Goal: Task Accomplishment & Management: Manage account settings

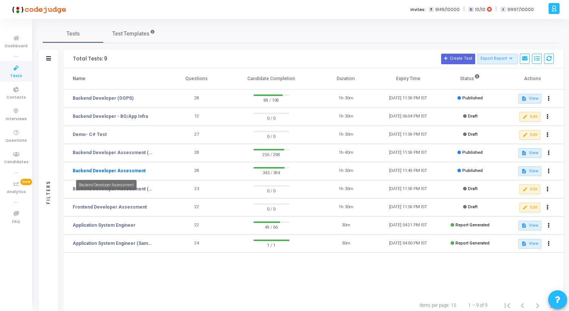
click at [130, 168] on link "Backend Developer Assessment" at bounding box center [109, 171] width 73 height 7
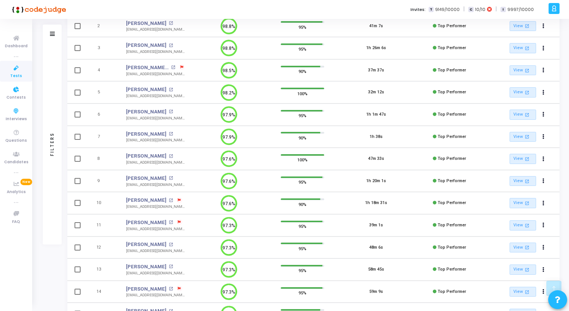
scroll to position [173, 0]
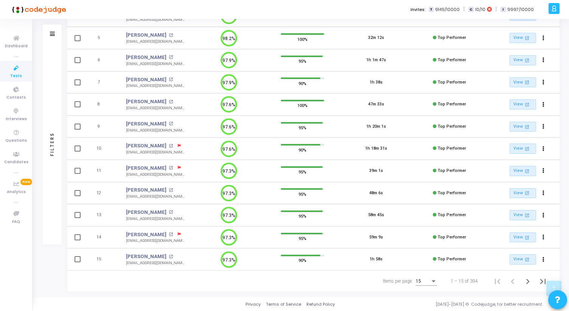
click at [431, 279] on div "Items per page:" at bounding box center [433, 281] width 7 height 6
click at [424, 277] on span "50" at bounding box center [426, 278] width 21 height 14
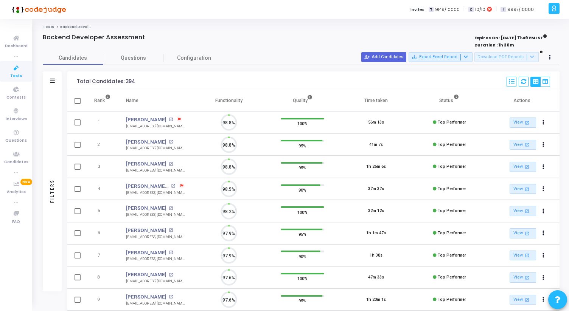
scroll to position [16, 19]
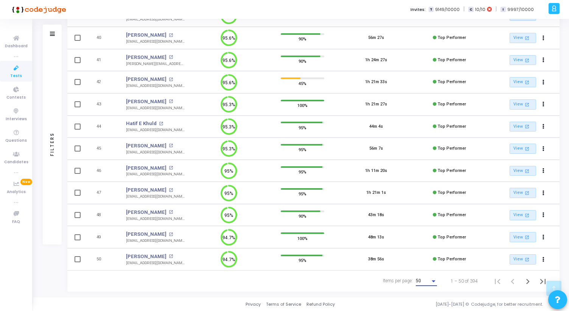
click at [422, 283] on div "50" at bounding box center [423, 281] width 14 height 5
click at [418, 278] on span "50" at bounding box center [426, 282] width 21 height 14
click at [529, 281] on icon "Next page" at bounding box center [528, 282] width 11 height 11
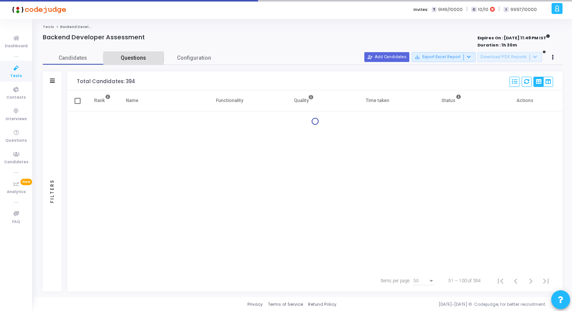
click at [134, 61] on span "Questions" at bounding box center [133, 58] width 61 height 8
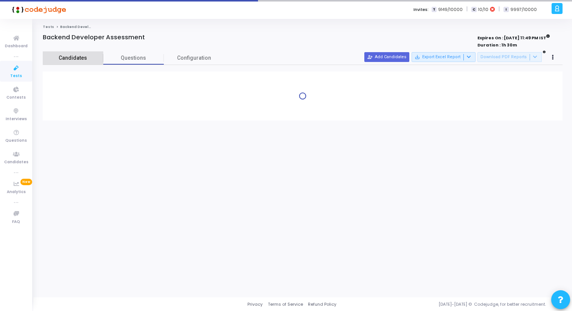
click at [82, 55] on span "Candidates" at bounding box center [73, 58] width 61 height 8
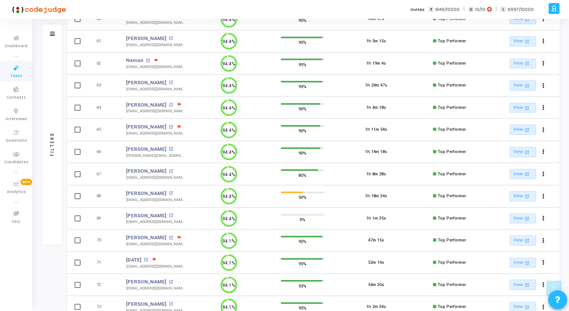
click at [169, 148] on mat-icon "open_in_new" at bounding box center [171, 149] width 4 height 4
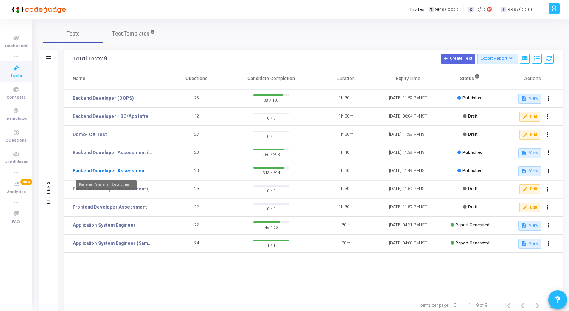
click at [124, 172] on link "Backend Developer Assessment" at bounding box center [109, 171] width 73 height 7
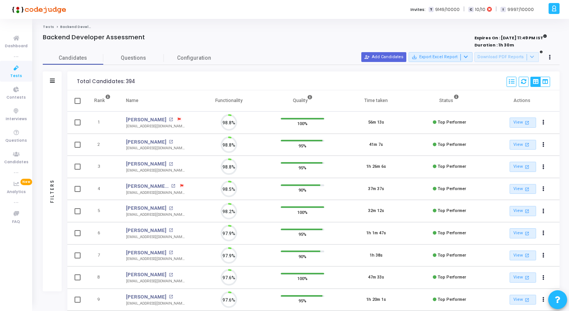
scroll to position [16, 19]
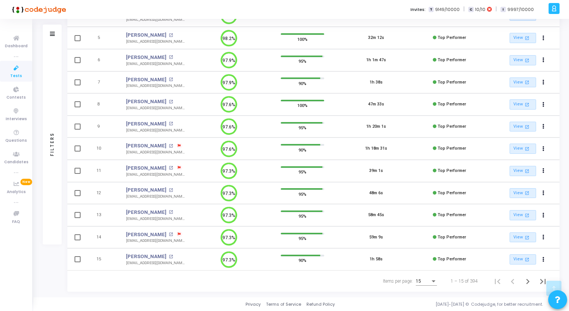
click at [428, 280] on div "15" at bounding box center [423, 281] width 14 height 5
click at [426, 277] on span "50" at bounding box center [426, 278] width 21 height 14
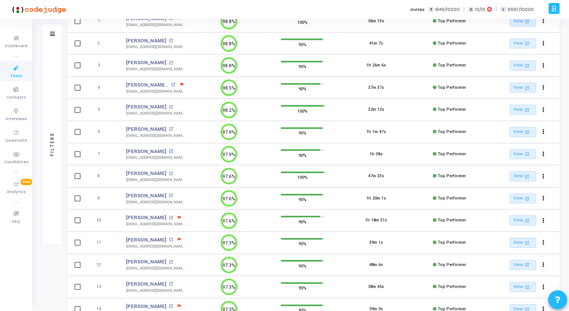
click at [169, 152] on mat-icon "open_in_new" at bounding box center [171, 151] width 4 height 4
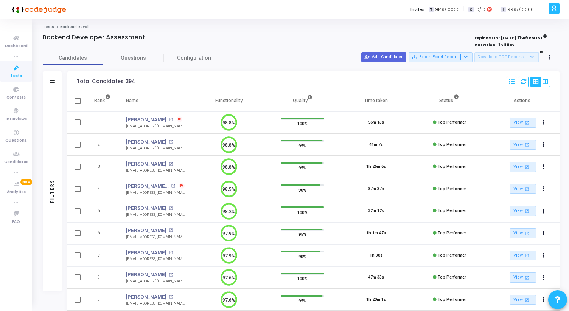
click at [26, 73] on link "Tests" at bounding box center [16, 71] width 32 height 21
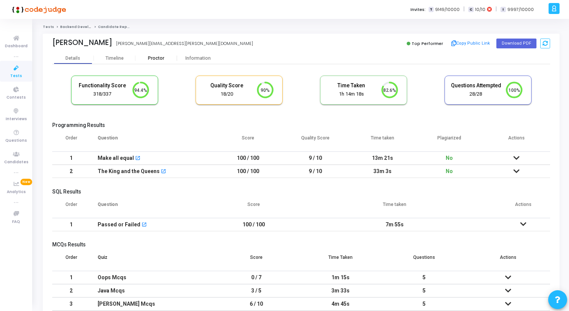
click at [157, 61] on div "Proctor" at bounding box center [156, 59] width 42 height 6
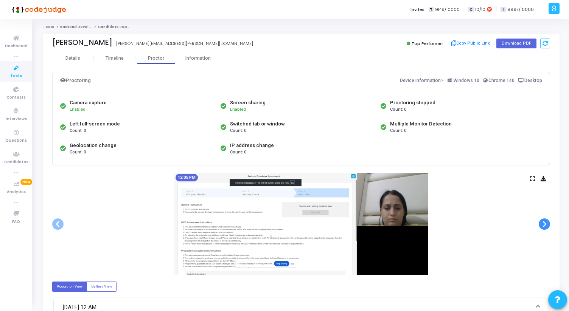
click at [545, 224] on span at bounding box center [544, 224] width 11 height 11
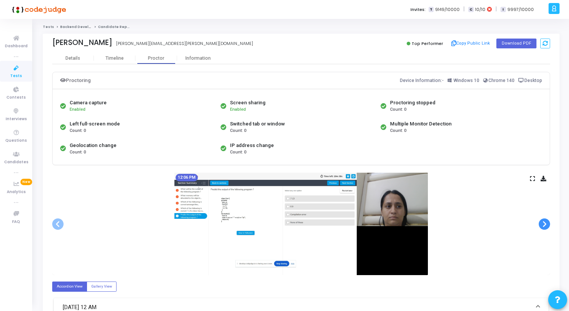
click at [545, 224] on span at bounding box center [544, 224] width 11 height 11
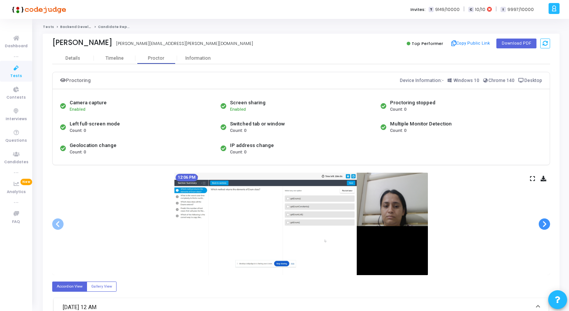
click at [545, 224] on span at bounding box center [544, 224] width 11 height 11
click at [532, 178] on icon at bounding box center [532, 179] width 5 height 4
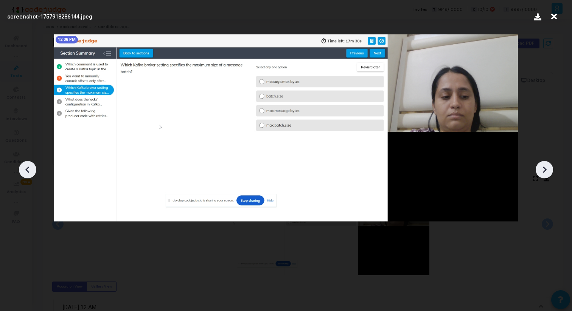
click at [543, 170] on icon at bounding box center [544, 169] width 11 height 11
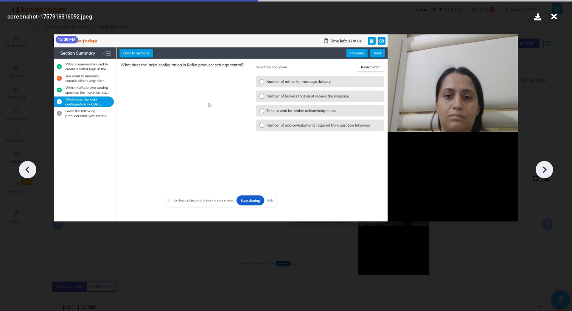
click at [543, 170] on icon at bounding box center [544, 169] width 11 height 11
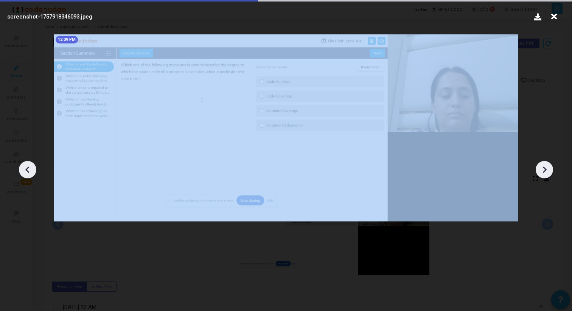
click at [543, 170] on icon at bounding box center [544, 169] width 11 height 11
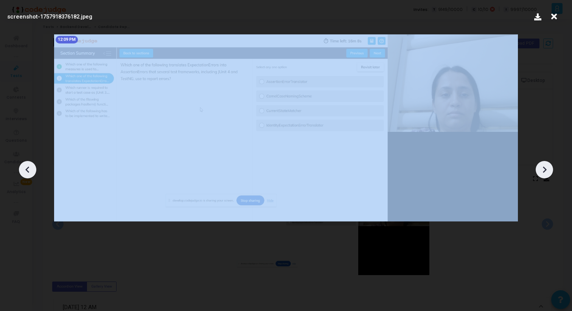
click at [543, 170] on icon at bounding box center [544, 169] width 11 height 11
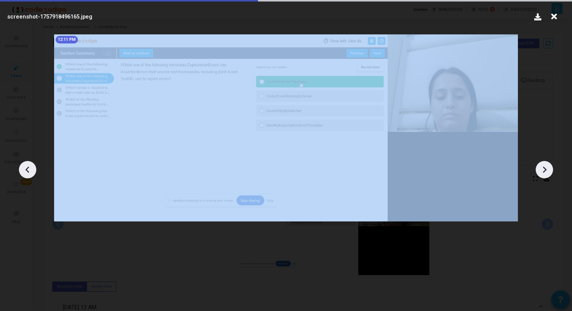
click at [543, 170] on icon at bounding box center [544, 169] width 11 height 11
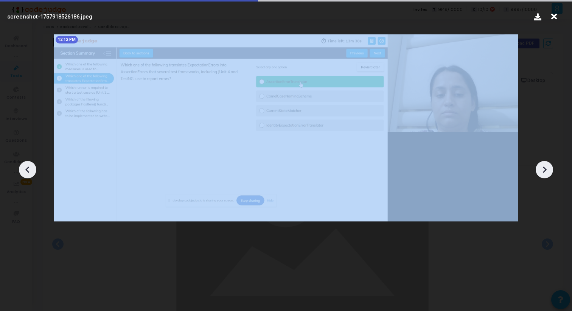
click at [543, 170] on icon at bounding box center [544, 169] width 11 height 11
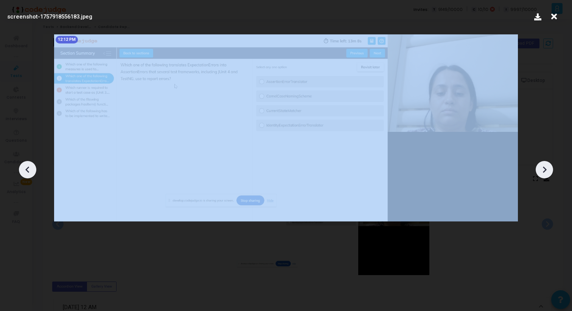
click at [543, 170] on icon at bounding box center [544, 169] width 11 height 11
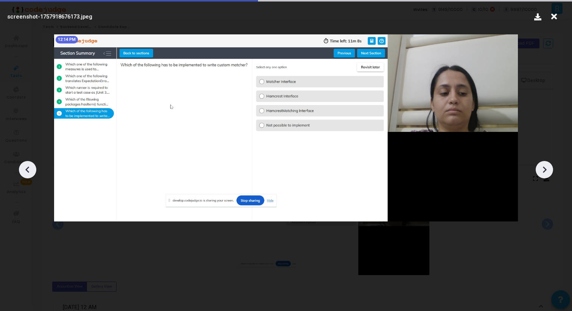
click at [554, 14] on icon at bounding box center [554, 16] width 12 height 14
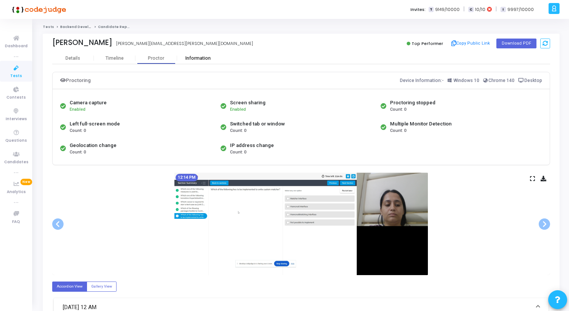
click at [193, 56] on div "Information" at bounding box center [198, 59] width 42 height 6
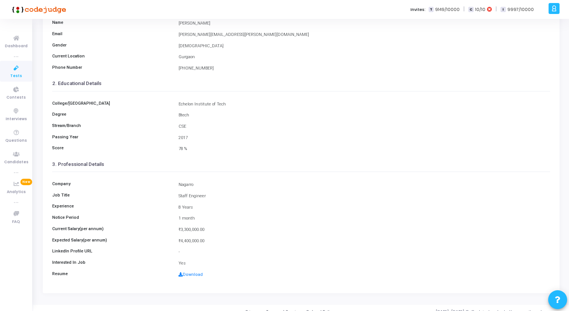
scroll to position [79, 0]
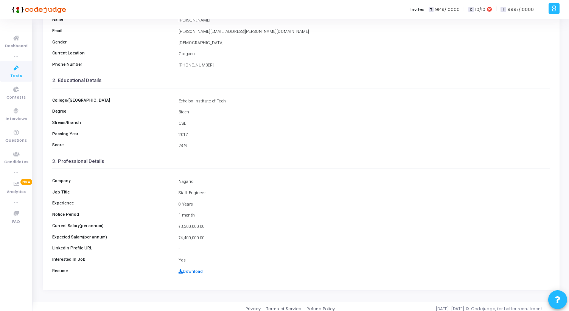
click at [193, 271] on link "Download" at bounding box center [191, 271] width 24 height 5
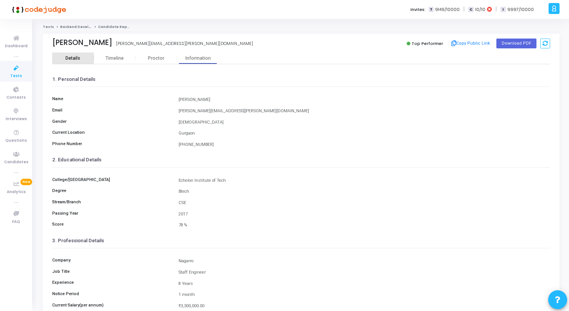
click at [68, 59] on div "Details" at bounding box center [72, 59] width 15 height 6
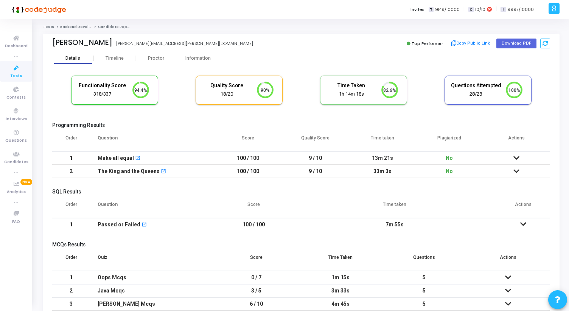
scroll to position [67, 0]
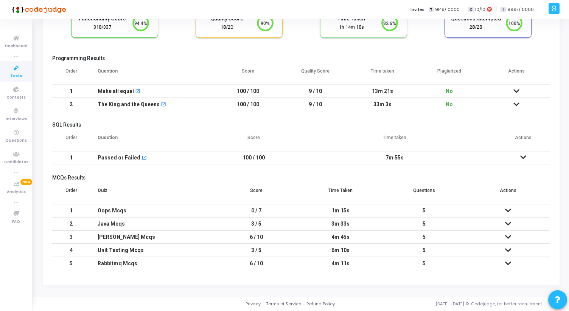
click at [508, 213] on icon at bounding box center [508, 210] width 6 height 5
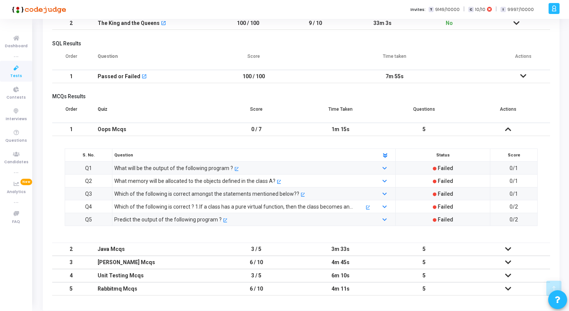
scroll to position [151, 0]
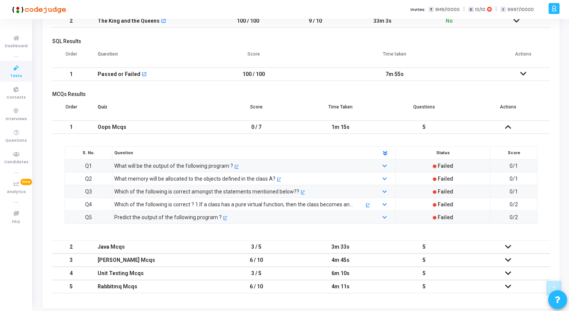
click at [510, 248] on icon at bounding box center [508, 246] width 6 height 5
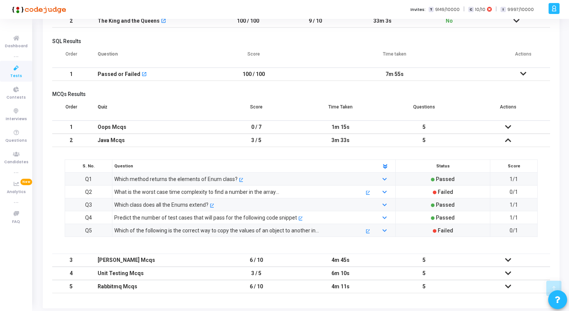
click at [508, 140] on icon at bounding box center [508, 140] width 6 height 5
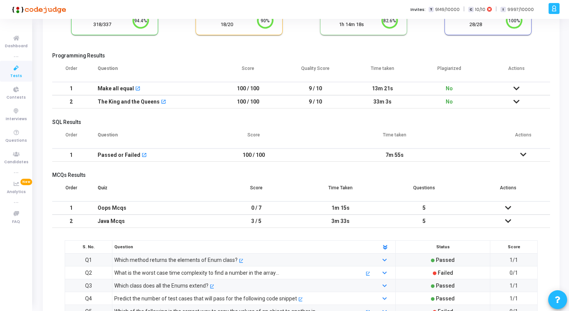
scroll to position [67, 0]
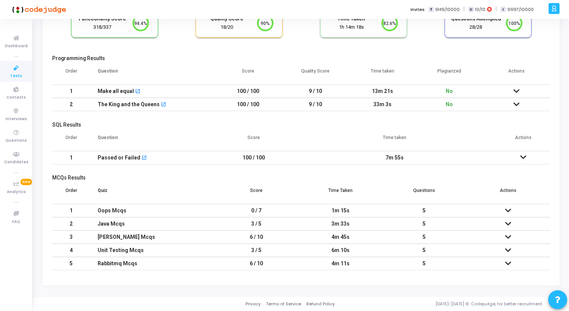
drag, startPoint x: 249, startPoint y: 191, endPoint x: 516, endPoint y: 190, distance: 267.5
click at [516, 190] on tr "Order Quiz Score Time Taken Questions Actions" at bounding box center [301, 193] width 498 height 21
click at [516, 190] on th "Actions" at bounding box center [508, 193] width 84 height 21
drag, startPoint x: 516, startPoint y: 190, endPoint x: 44, endPoint y: 174, distance: 472.1
click at [44, 174] on kt-portlet-body "Details Timeline Proctor Information Functionality Score 318/337 94.4% Quality …" at bounding box center [301, 136] width 517 height 300
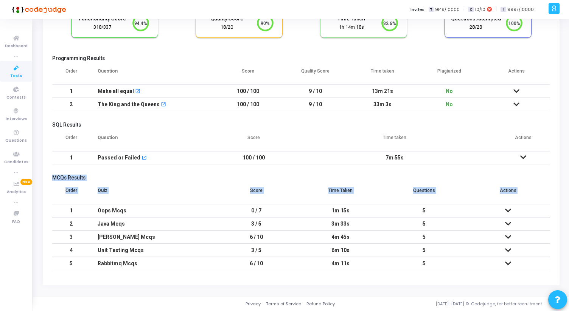
click at [44, 174] on kt-portlet-body "Details Timeline Proctor Information Functionality Score 318/337 94.4% Quality …" at bounding box center [301, 136] width 517 height 300
drag, startPoint x: 44, startPoint y: 174, endPoint x: 417, endPoint y: 185, distance: 373.2
click at [410, 185] on kt-portlet-body "Details Timeline Proctor Information Functionality Score 318/337 94.4% Quality …" at bounding box center [301, 136] width 517 height 300
click at [417, 185] on th "Questions" at bounding box center [425, 193] width 84 height 21
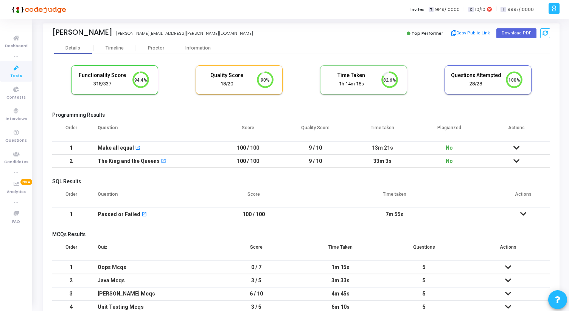
scroll to position [0, 0]
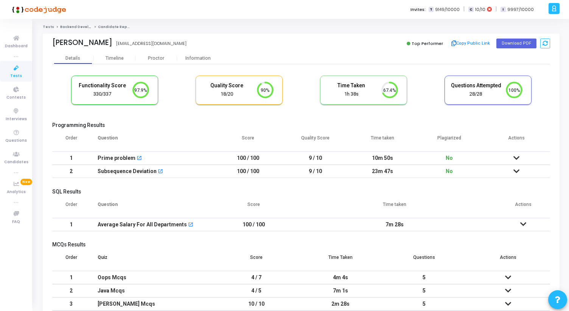
click at [193, 64] on div "Functionality Score 330/337 97.9% Quality Score 18/20 90% Time Taken calculated…" at bounding box center [301, 202] width 498 height 277
click at [193, 58] on div "Information" at bounding box center [198, 59] width 42 height 6
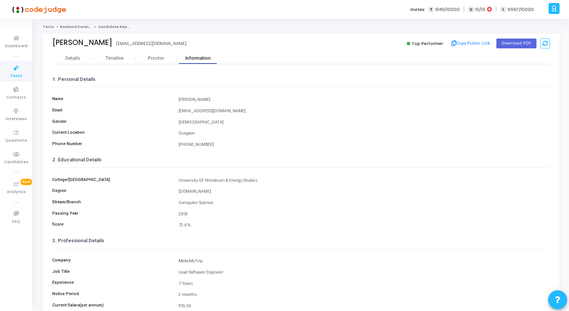
scroll to position [84, 0]
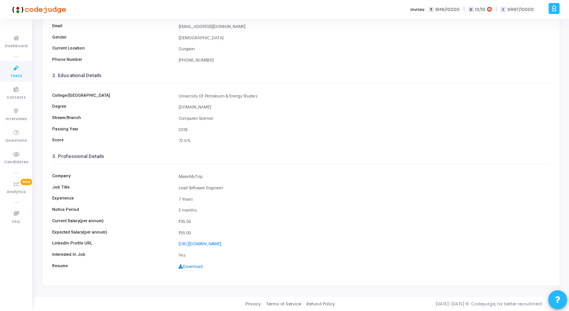
click at [198, 267] on link "Download" at bounding box center [191, 266] width 24 height 5
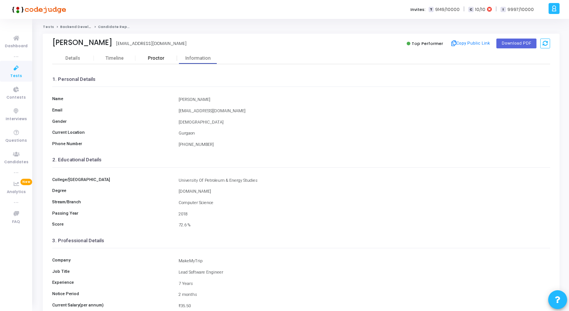
click at [159, 58] on div "Proctor" at bounding box center [156, 59] width 42 height 6
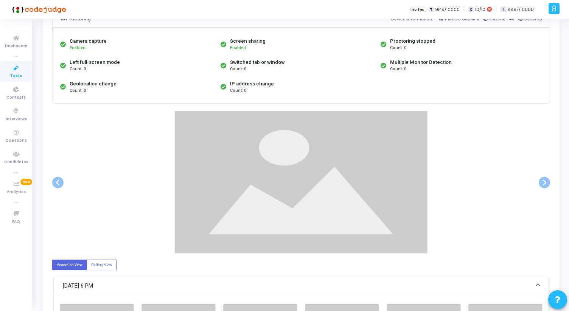
scroll to position [67, 0]
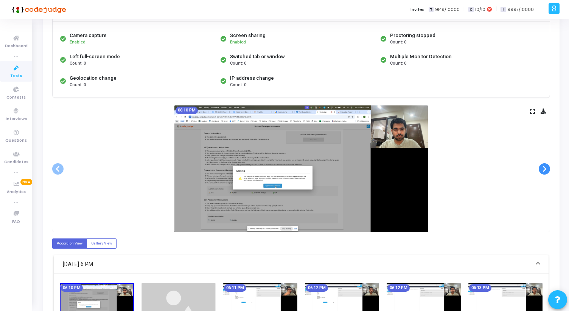
click at [547, 169] on span at bounding box center [544, 168] width 11 height 11
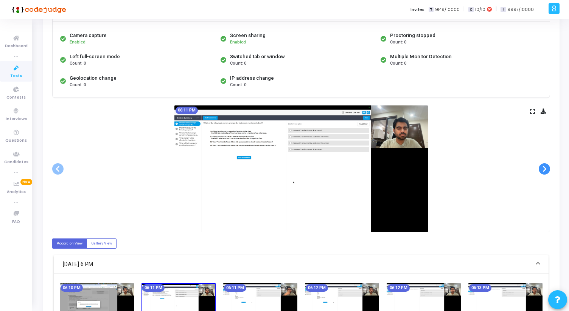
click at [547, 169] on span at bounding box center [544, 168] width 11 height 11
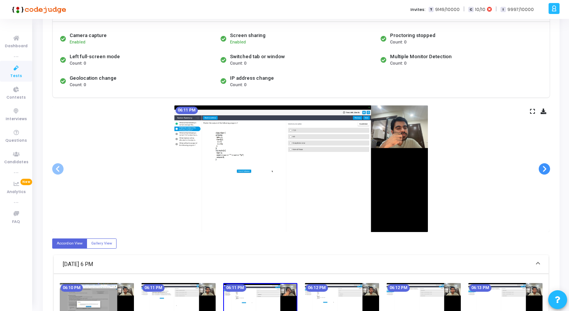
click at [547, 169] on span at bounding box center [544, 168] width 11 height 11
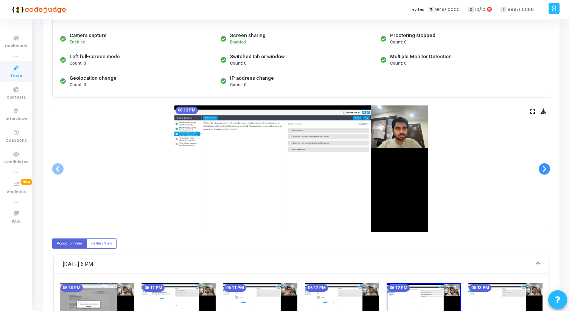
click at [547, 169] on span at bounding box center [544, 168] width 11 height 11
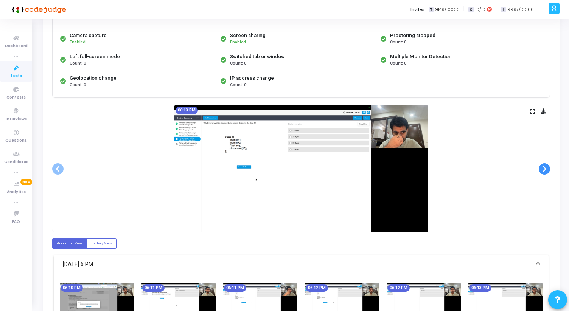
click at [547, 169] on span at bounding box center [544, 168] width 11 height 11
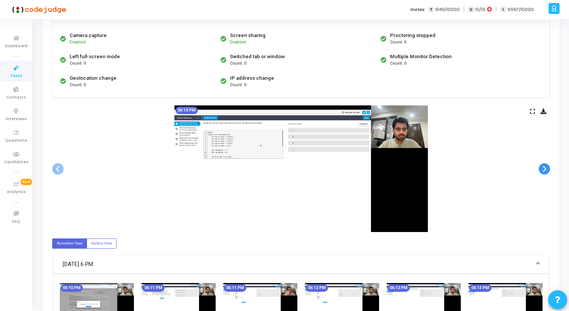
click at [547, 169] on span at bounding box center [544, 168] width 11 height 11
click at [0, 0] on div at bounding box center [0, 0] width 0 height 0
